Goal: Task Accomplishment & Management: Use online tool/utility

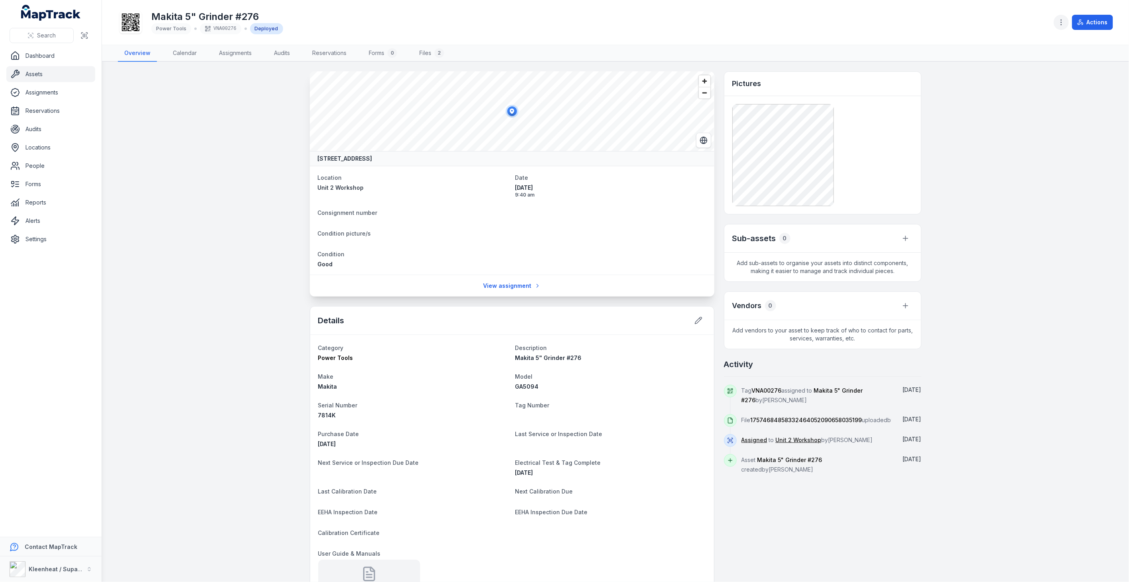
click at [1064, 25] on icon "button" at bounding box center [1062, 22] width 8 height 8
click at [902, 307] on div "Toggle Navigation Makita 5" Grinder #276 Power Tools VNA00276 Deployed Actions …" at bounding box center [615, 291] width 1027 height 582
click at [902, 304] on icon at bounding box center [906, 306] width 8 height 8
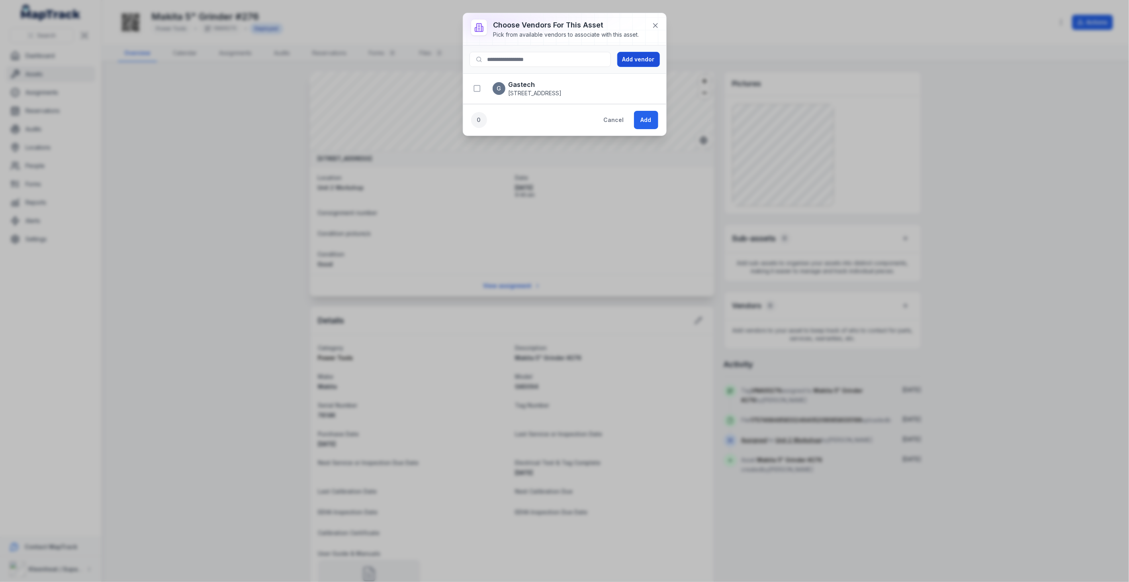
click at [631, 61] on button "Add vendor" at bounding box center [638, 59] width 43 height 15
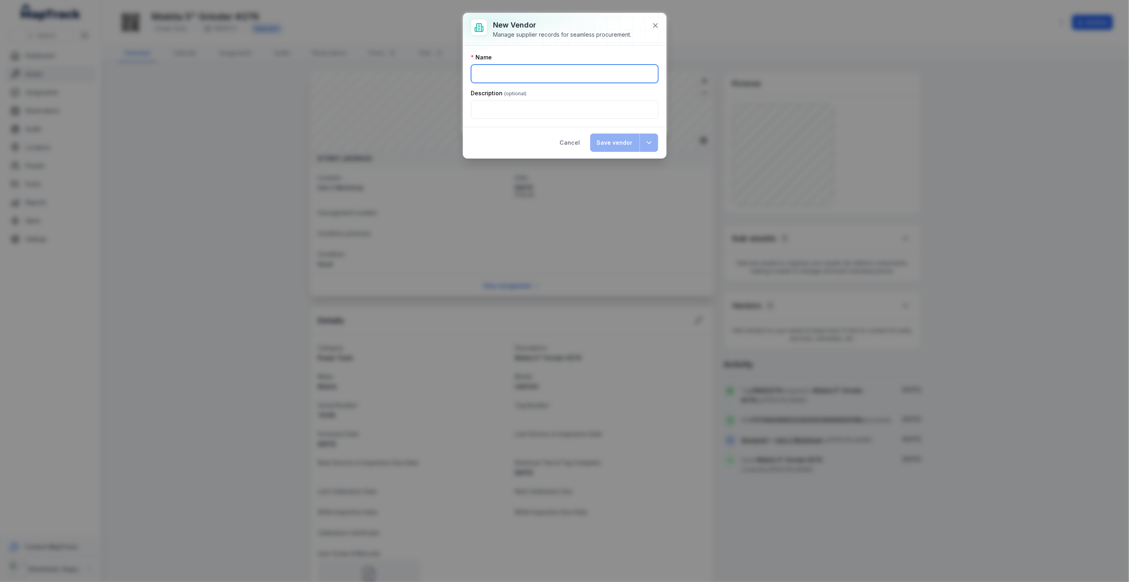
click at [607, 76] on input ":rl8:-form-item-label" at bounding box center [564, 74] width 187 height 18
type input "********"
click at [621, 144] on button "Save vendor" at bounding box center [614, 142] width 49 height 18
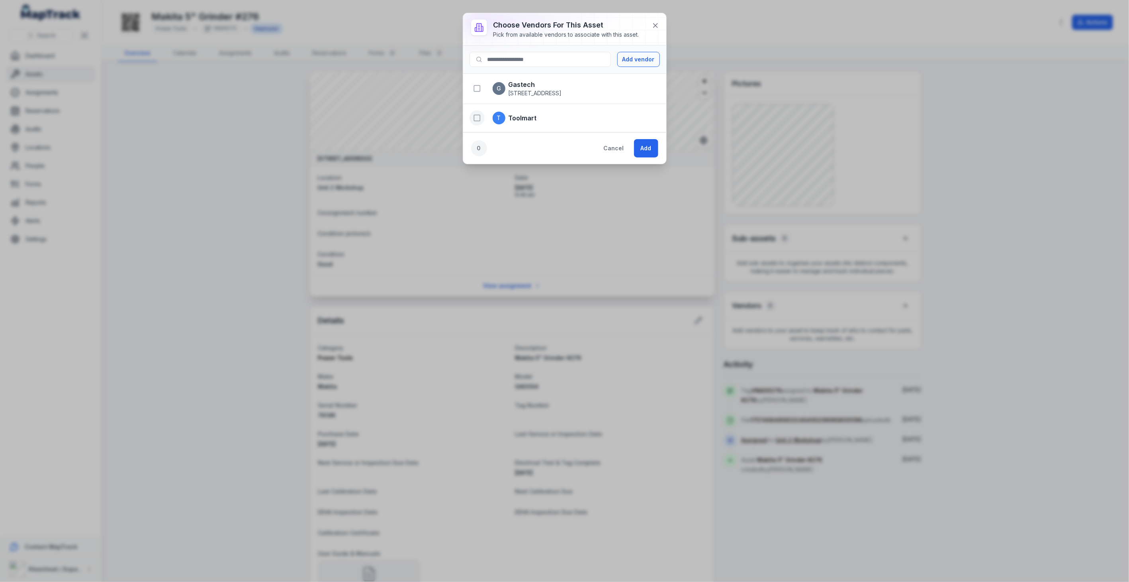
click at [476, 117] on icon "button" at bounding box center [477, 118] width 8 height 8
click at [644, 149] on button "Add" at bounding box center [646, 148] width 24 height 18
